Goal: Task Accomplishment & Management: Manage account settings

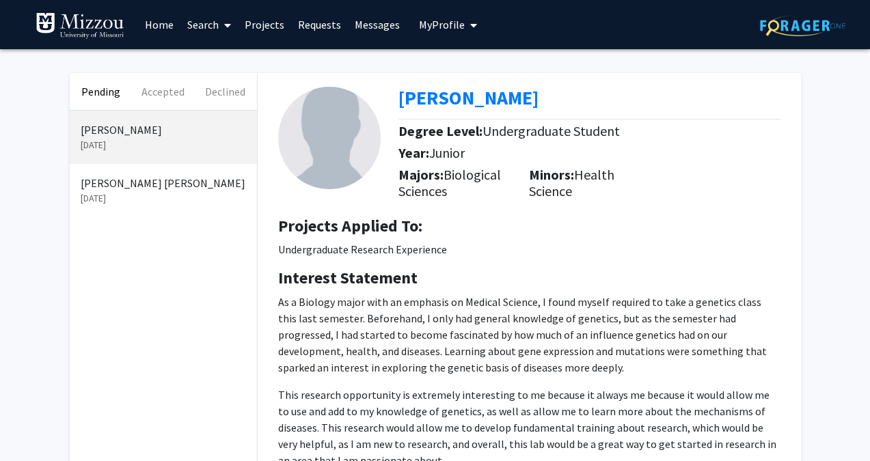
click at [116, 191] on p "[DATE]" at bounding box center [163, 198] width 165 height 14
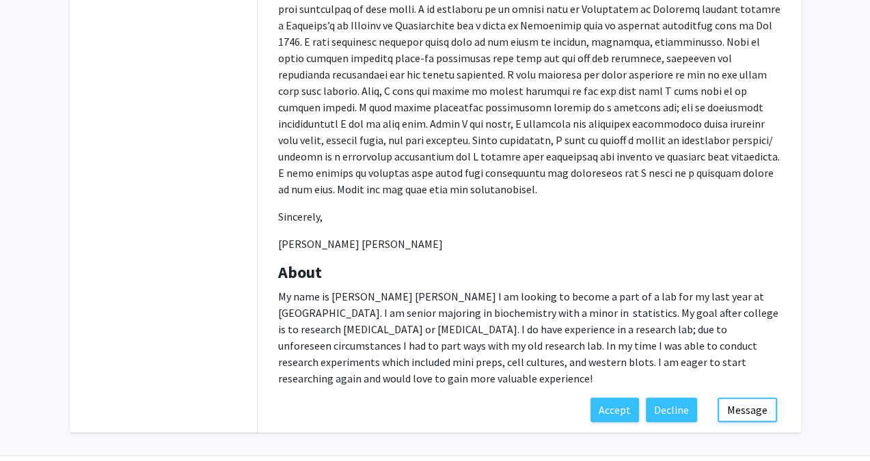
scroll to position [325, 0]
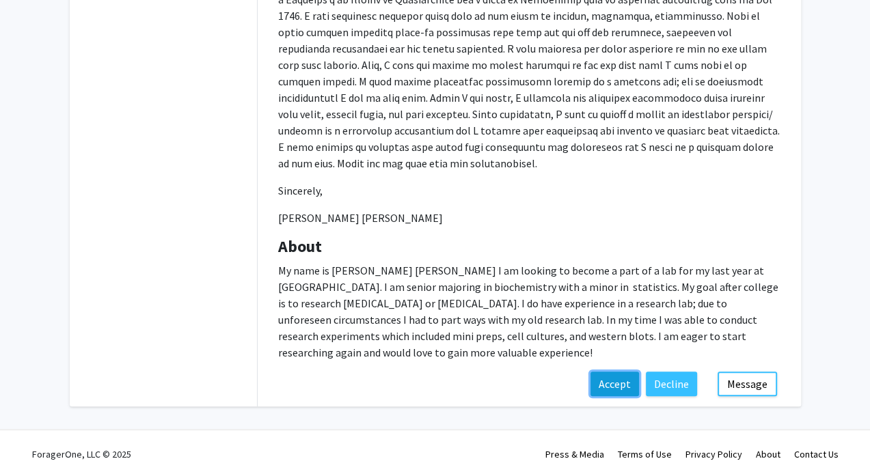
click at [619, 372] on button "Accept" at bounding box center [614, 384] width 49 height 25
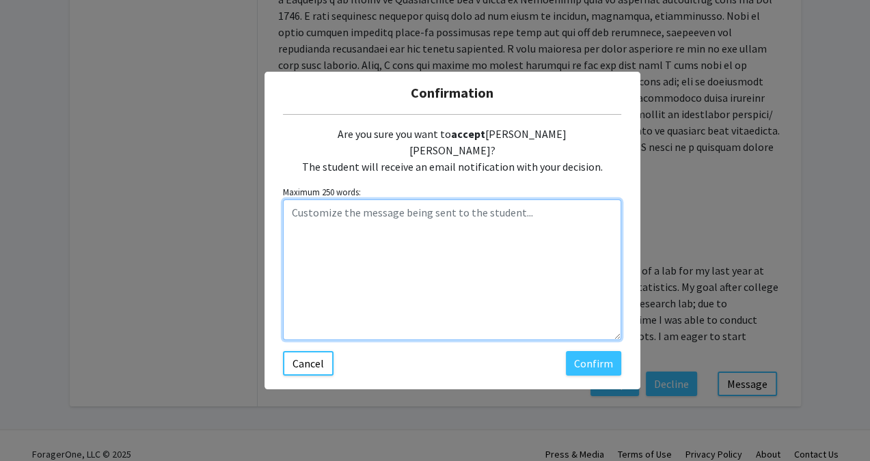
click at [333, 214] on textarea "Customize the message being sent to the student..." at bounding box center [452, 270] width 338 height 141
type textarea "Looking forward to having you work in the lab! E"
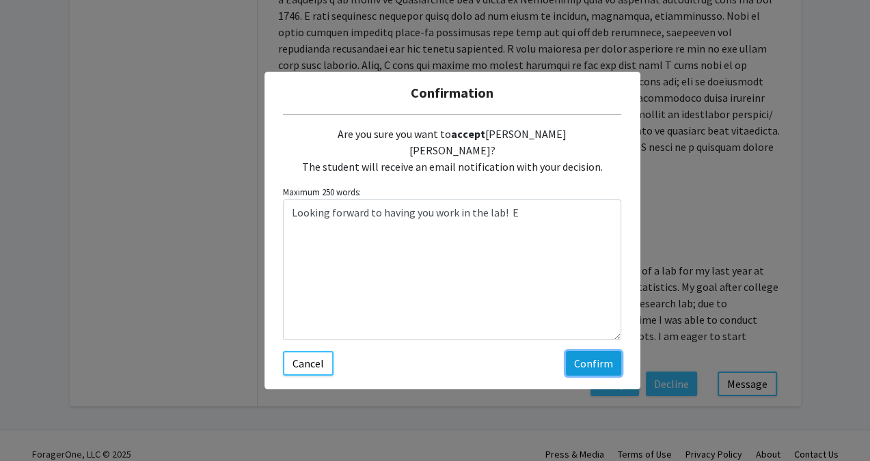
click at [597, 359] on button "Confirm" at bounding box center [593, 363] width 55 height 25
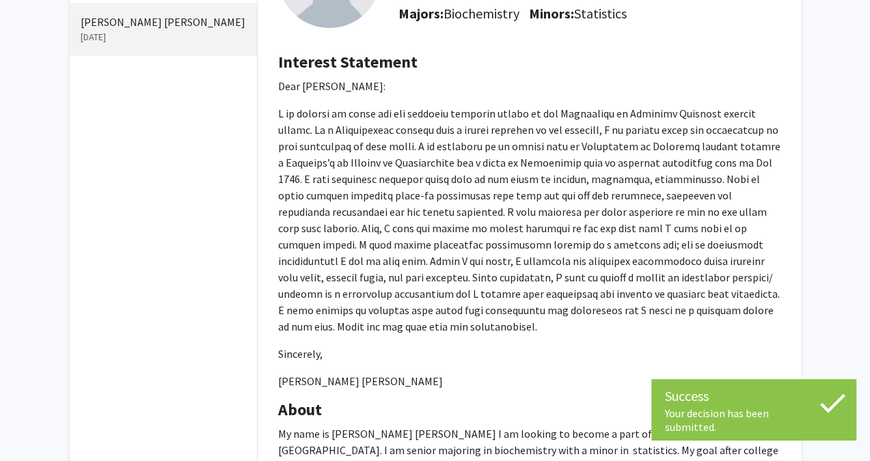
scroll to position [0, 0]
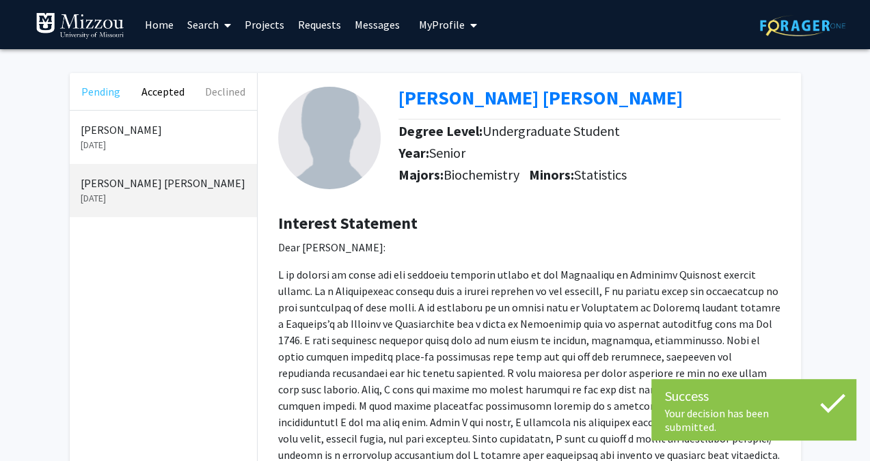
click at [108, 96] on button "Pending" at bounding box center [101, 91] width 62 height 37
